Goal: Transaction & Acquisition: Subscribe to service/newsletter

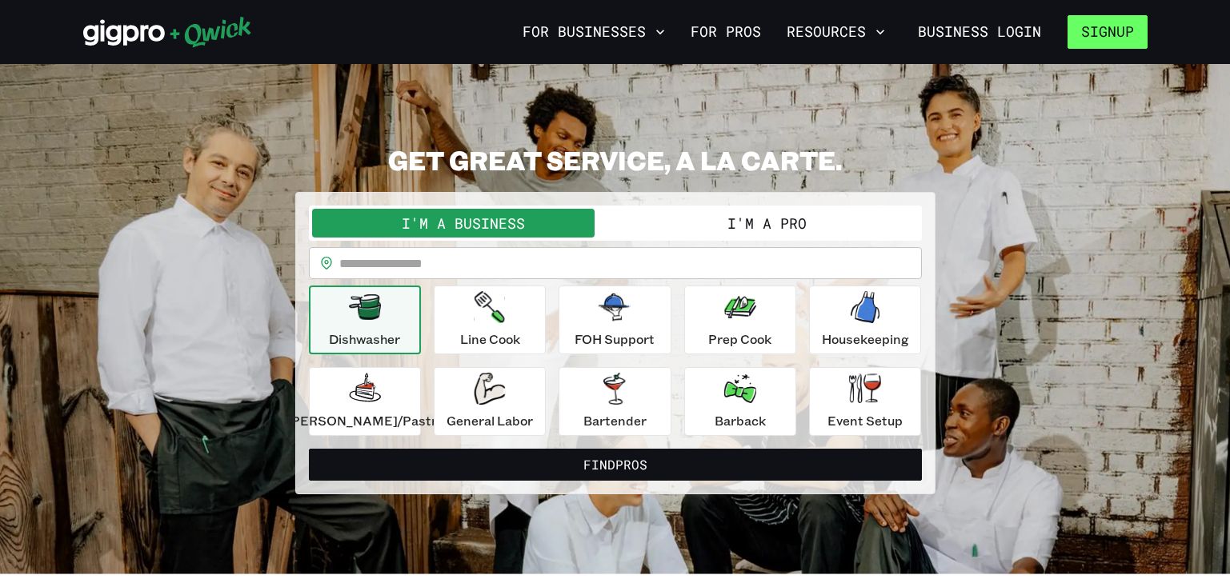
click at [1102, 28] on button "Signup" at bounding box center [1108, 32] width 80 height 34
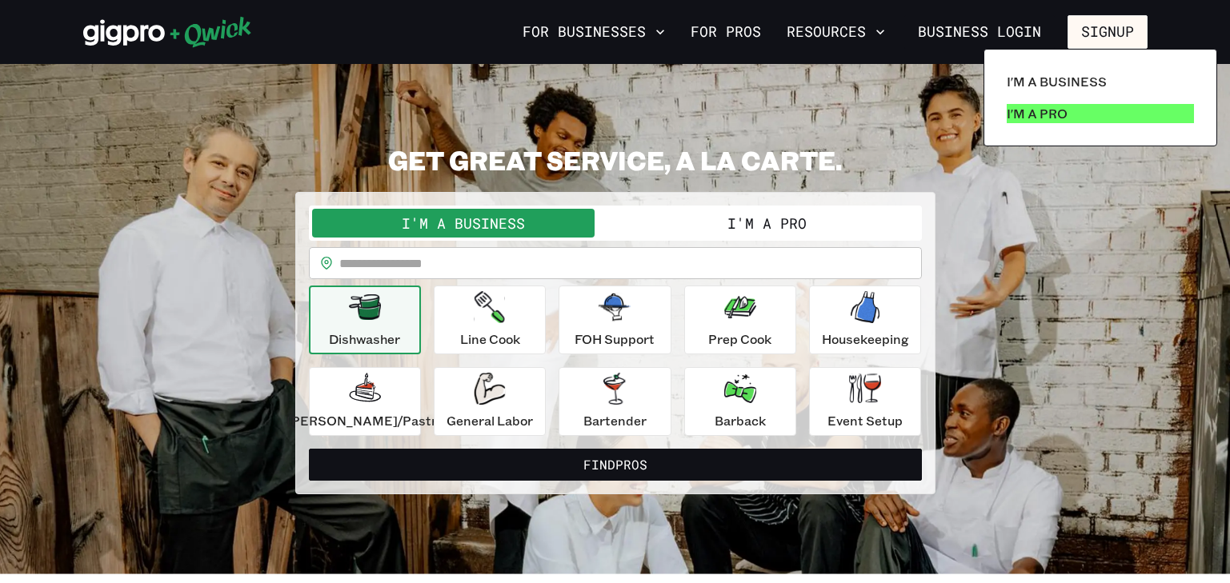
click at [1055, 114] on p "I'm a Pro" at bounding box center [1037, 113] width 61 height 19
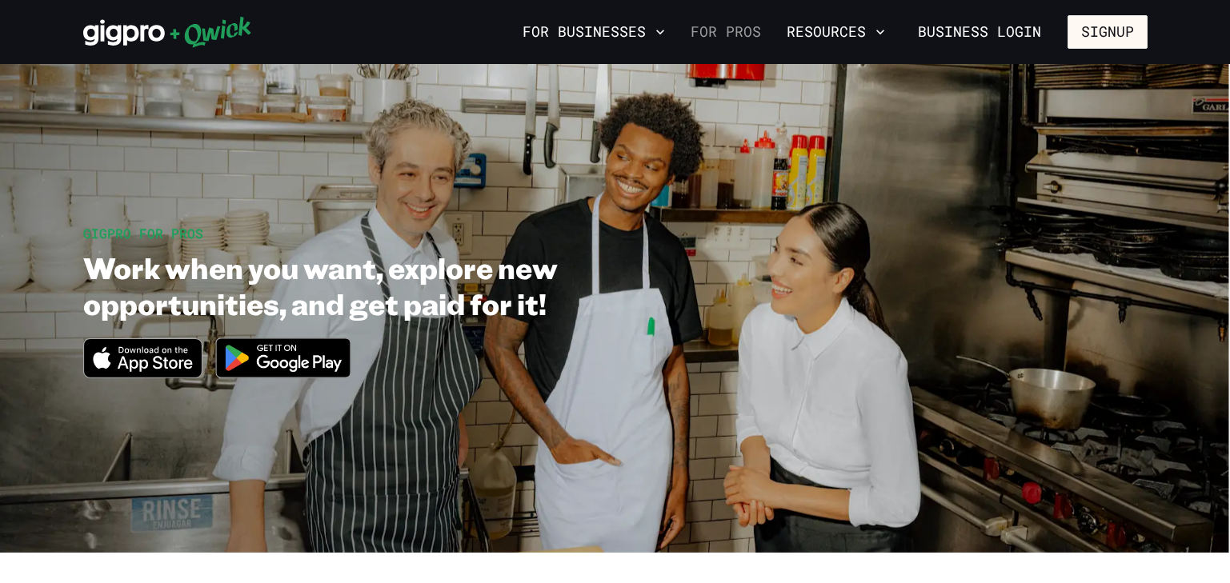
click at [748, 29] on link "For Pros" at bounding box center [725, 31] width 83 height 27
click at [844, 33] on button "Resources" at bounding box center [835, 31] width 111 height 27
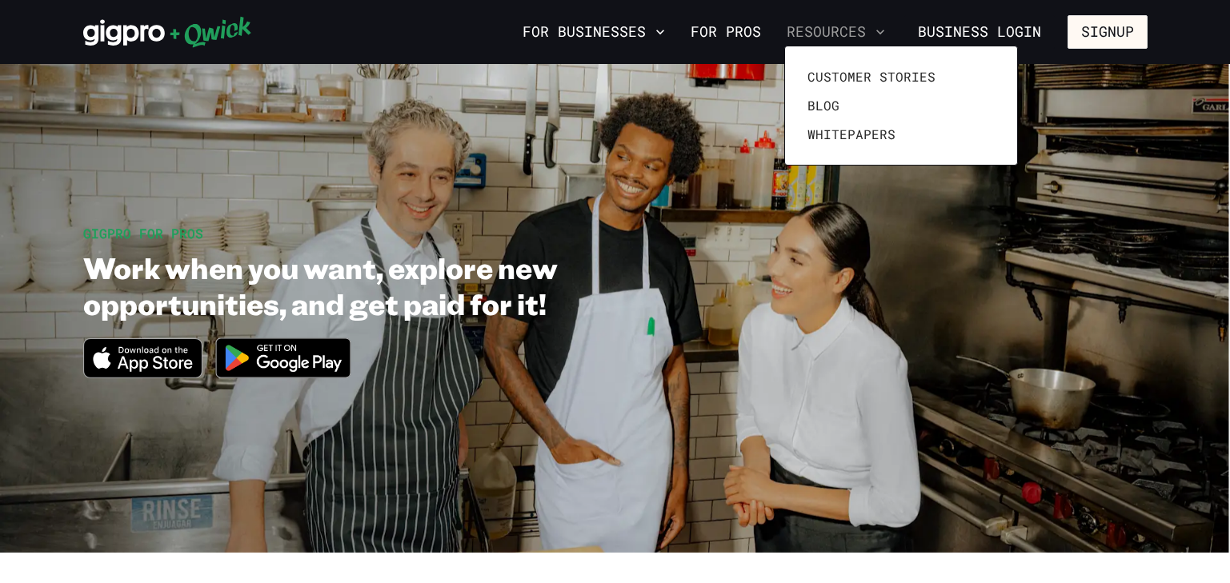
click at [844, 33] on div at bounding box center [615, 291] width 1230 height 583
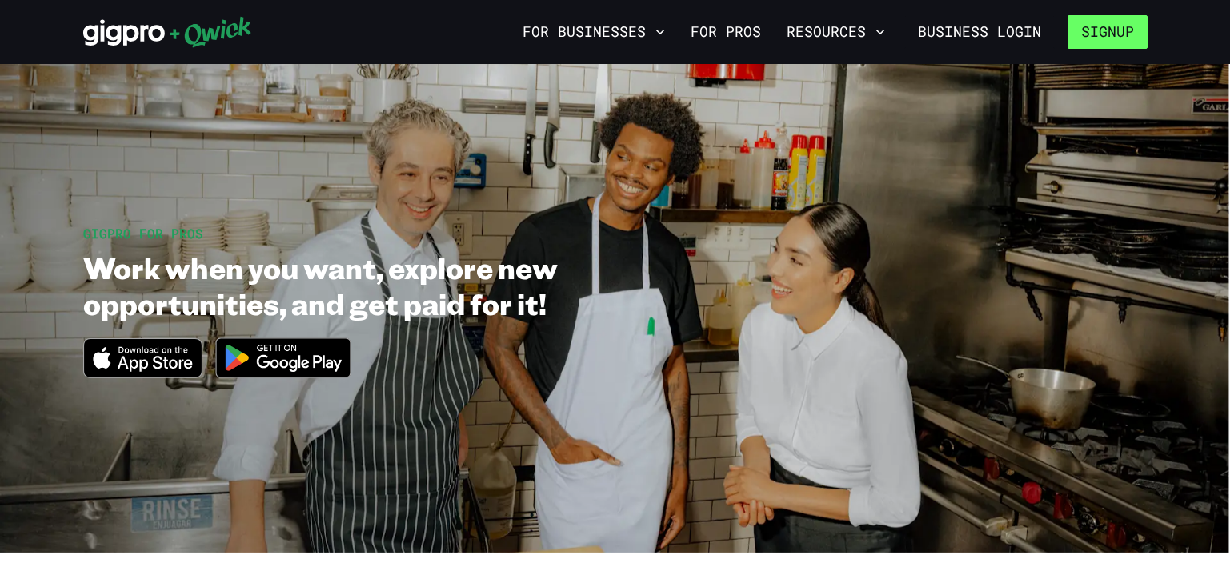
click at [1103, 34] on button "Signup" at bounding box center [1108, 32] width 80 height 34
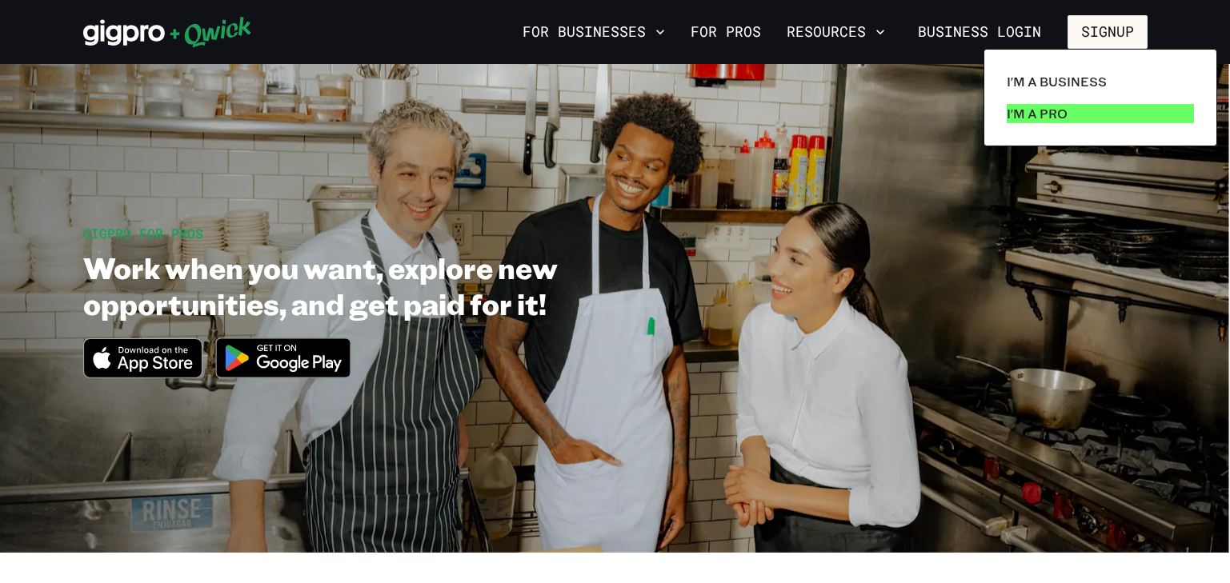
click at [1053, 110] on p "I'm a Pro" at bounding box center [1037, 113] width 61 height 19
click at [656, 30] on div at bounding box center [615, 291] width 1230 height 583
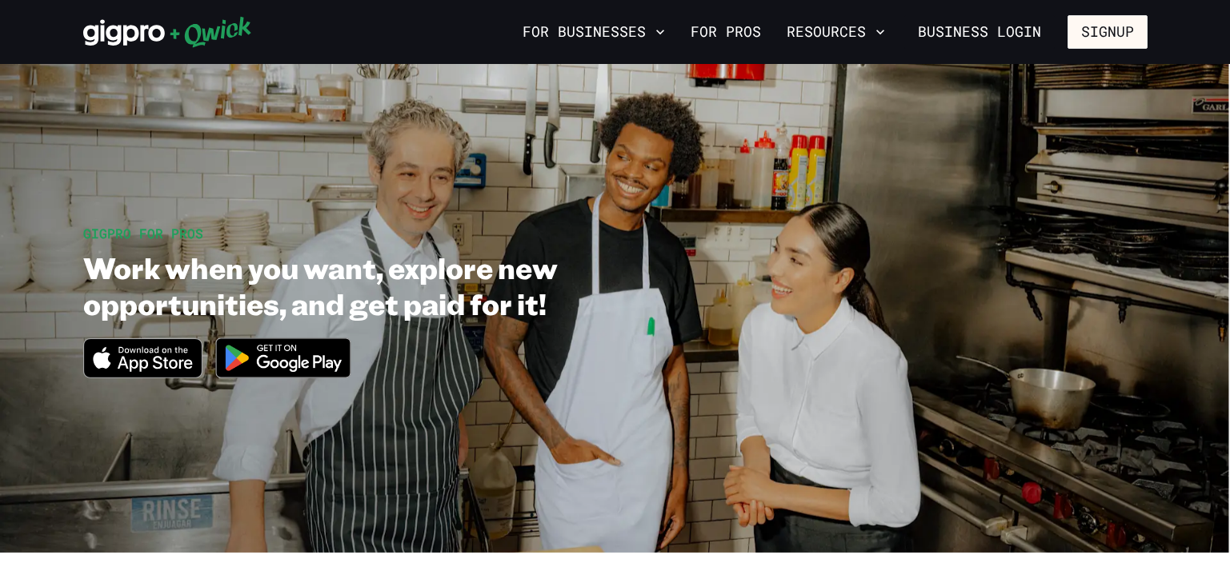
click at [656, 30] on icon "button" at bounding box center [660, 32] width 16 height 16
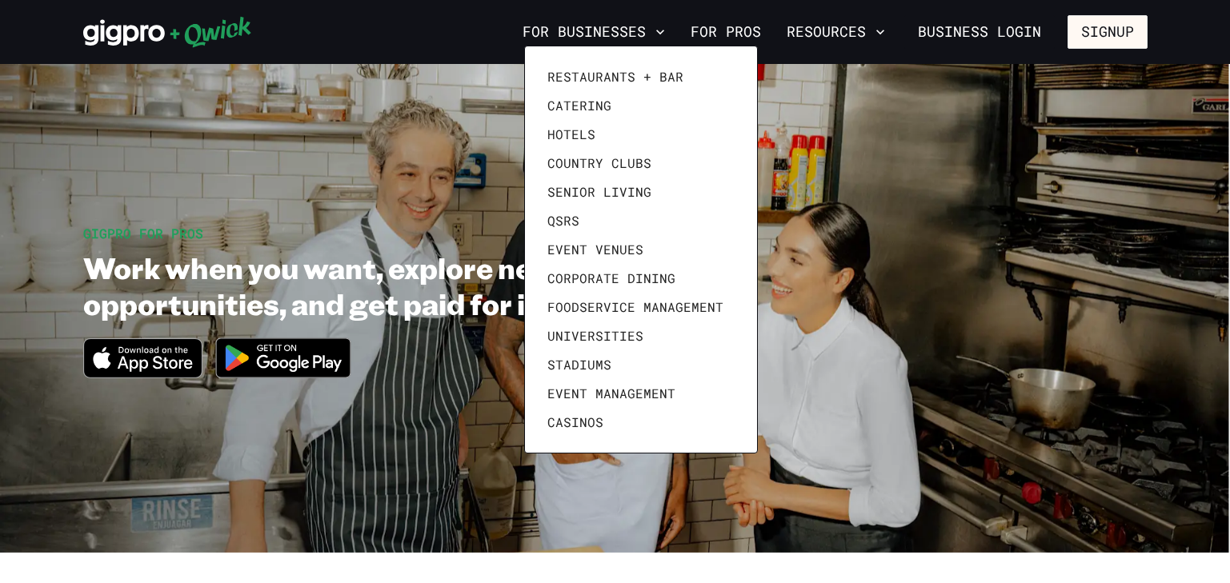
click at [656, 30] on div at bounding box center [615, 291] width 1230 height 583
